Goal: Transaction & Acquisition: Book appointment/travel/reservation

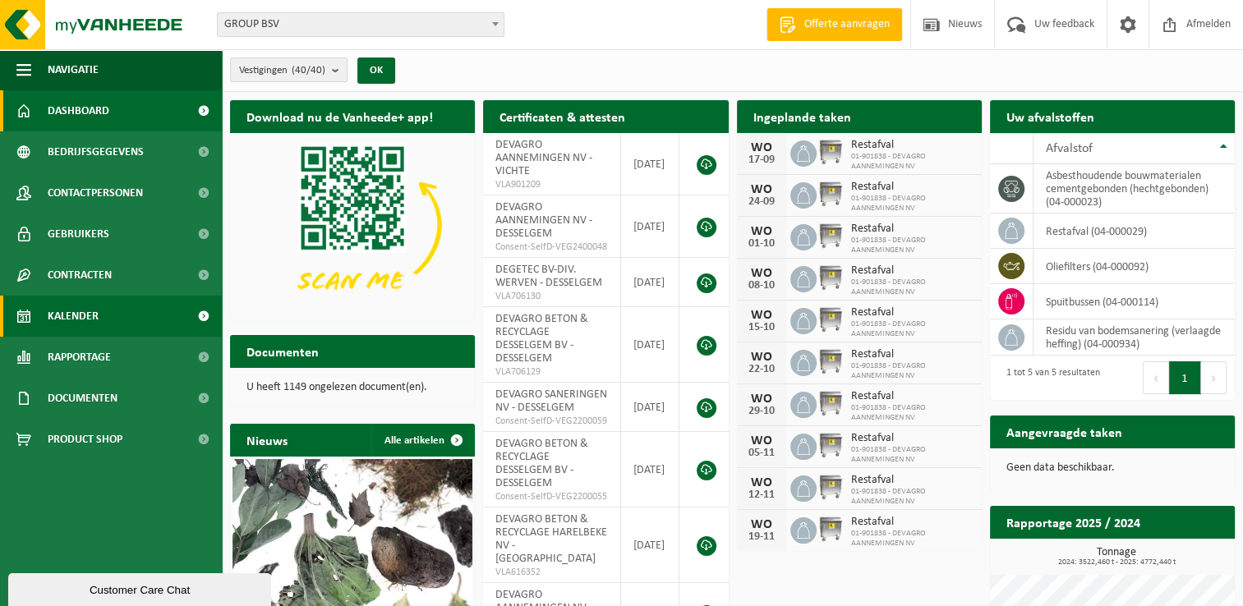
click at [69, 314] on span "Kalender" at bounding box center [73, 316] width 51 height 41
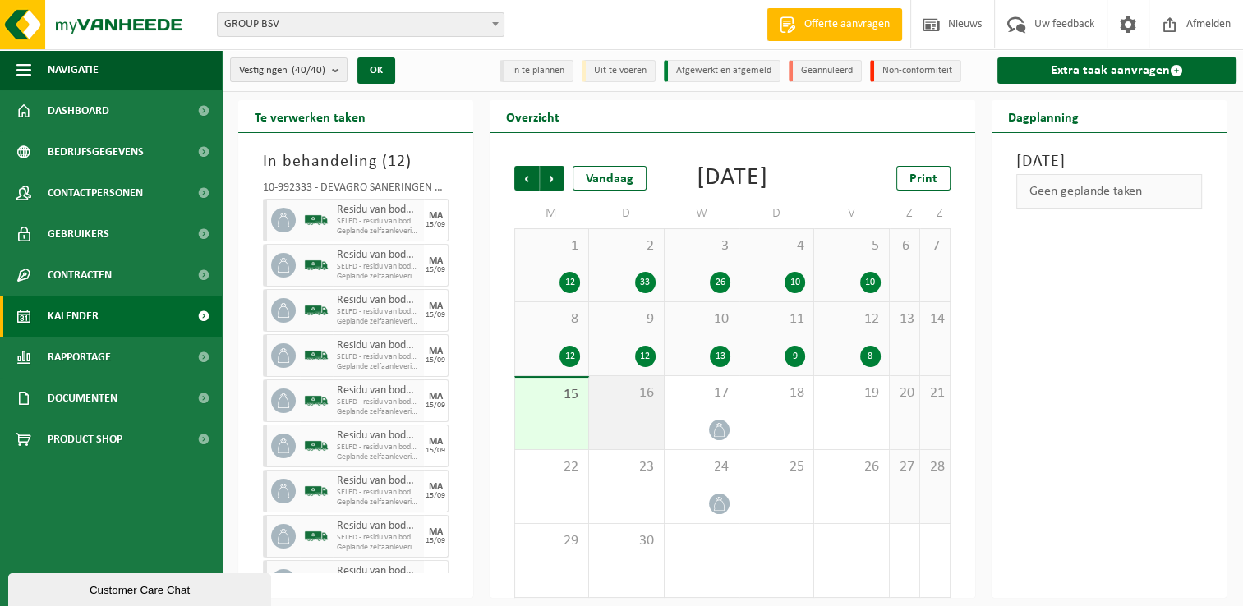
click at [629, 436] on div "16" at bounding box center [626, 412] width 74 height 73
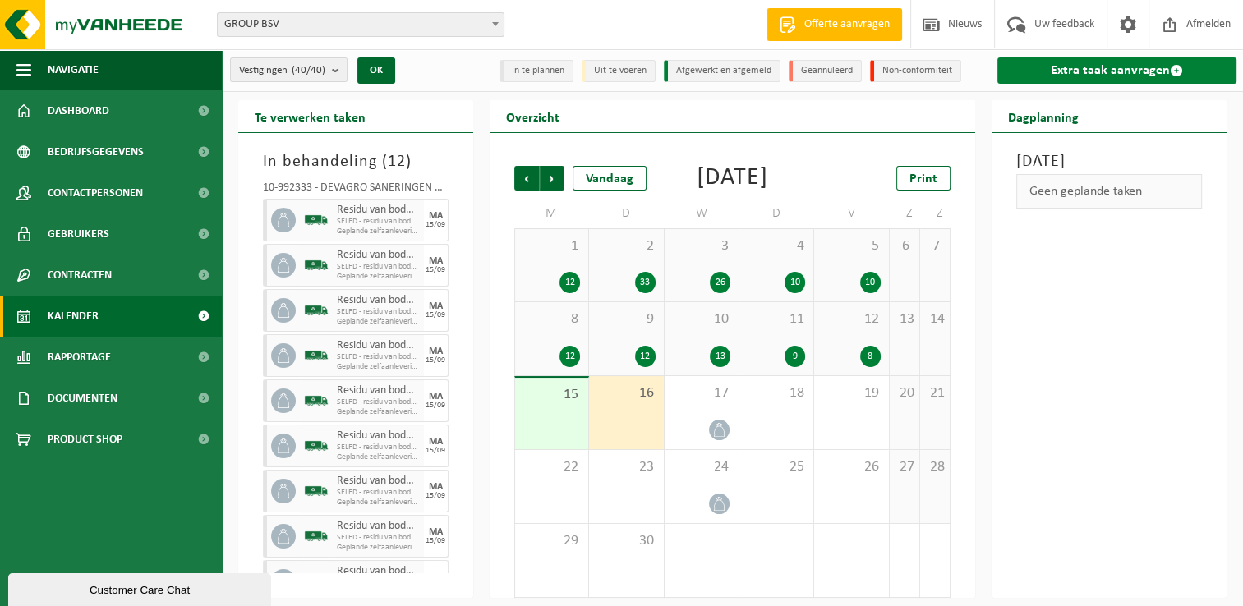
click at [1083, 81] on link "Extra taak aanvragen" at bounding box center [1116, 71] width 239 height 26
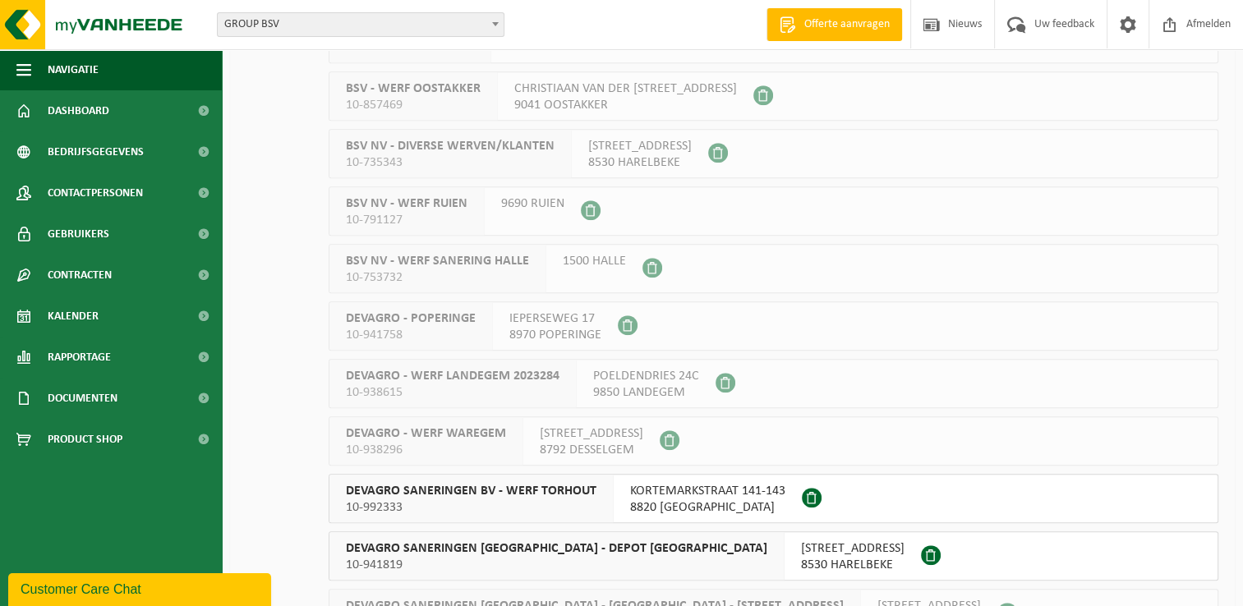
scroll to position [1315, 0]
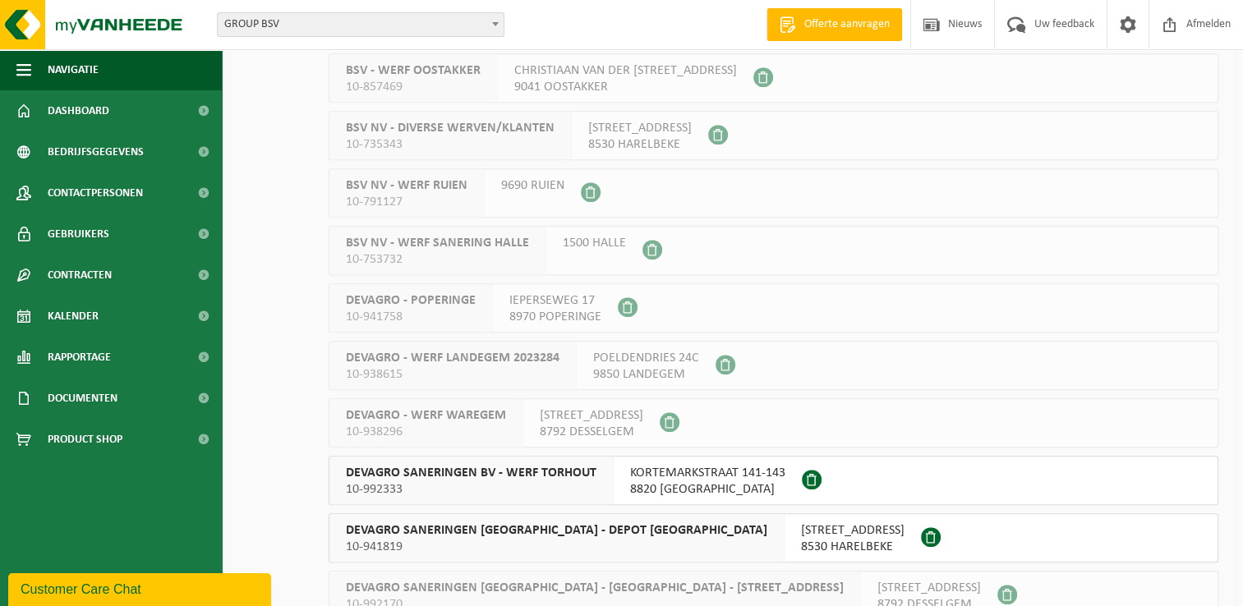
click at [722, 487] on span "8820 TORHOUT" at bounding box center [707, 489] width 155 height 16
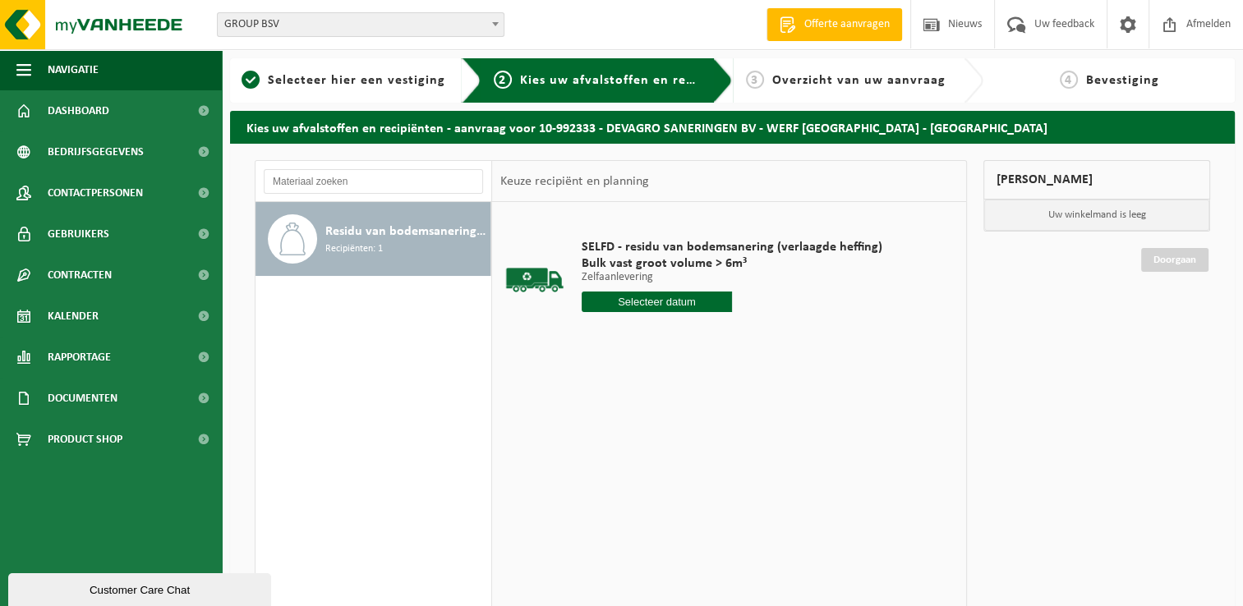
click at [661, 306] on input "text" at bounding box center [657, 302] width 150 height 21
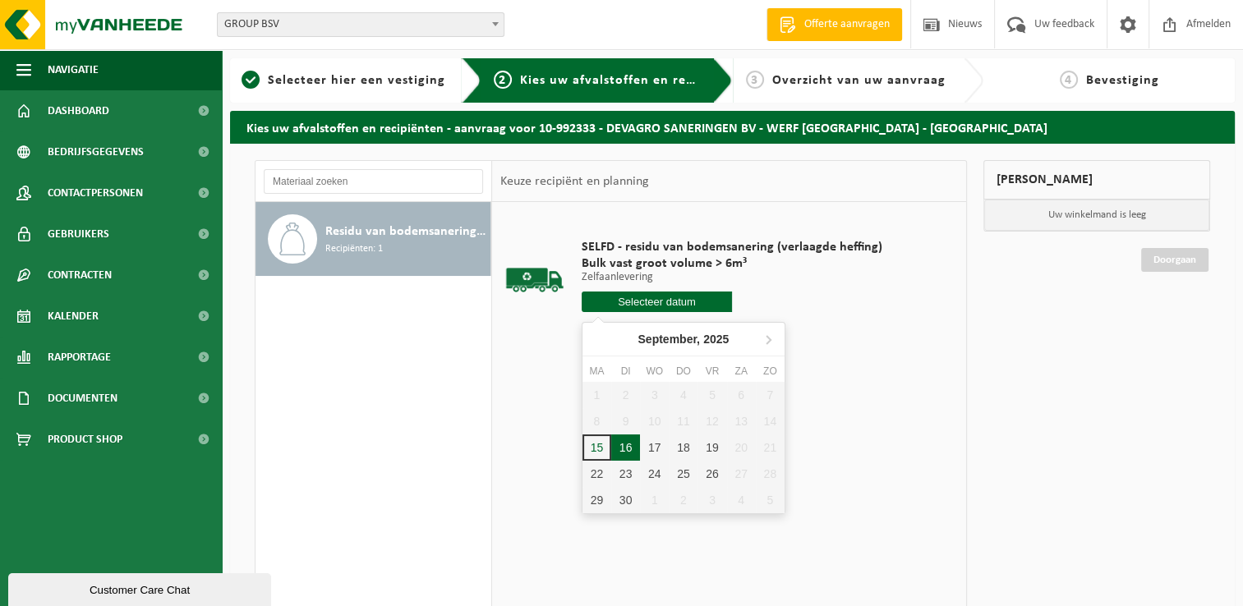
click at [628, 442] on div "16" at bounding box center [625, 448] width 29 height 26
type input "Van [DATE]"
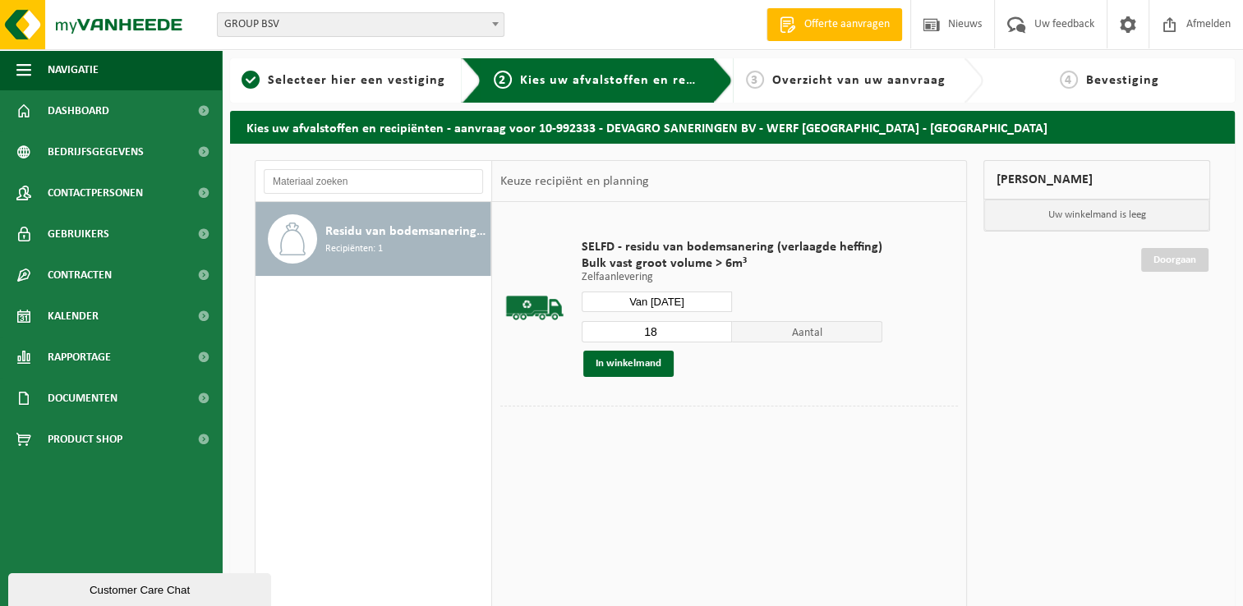
click at [715, 329] on input "18" at bounding box center [657, 331] width 150 height 21
click at [718, 334] on input "17" at bounding box center [657, 331] width 150 height 21
click at [718, 334] on input "16" at bounding box center [657, 331] width 150 height 21
click at [718, 334] on input "15" at bounding box center [657, 331] width 150 height 21
click at [718, 334] on input "14" at bounding box center [657, 331] width 150 height 21
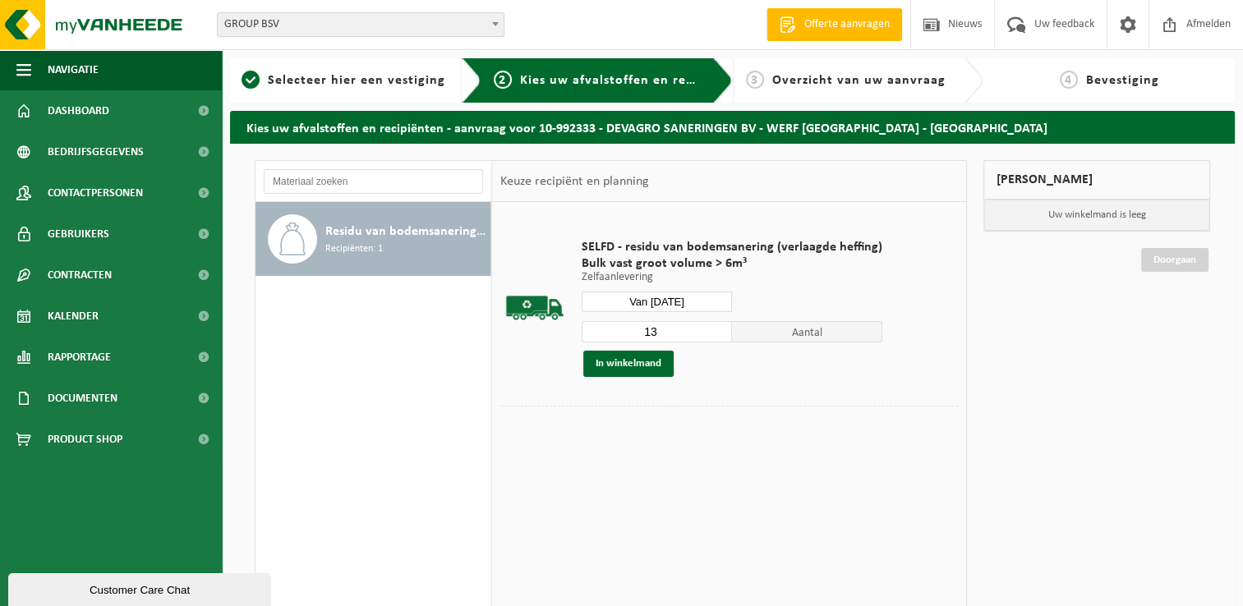
click at [718, 334] on input "13" at bounding box center [657, 331] width 150 height 21
type input "12"
click at [718, 334] on input "12" at bounding box center [657, 331] width 150 height 21
click at [640, 374] on button "In winkelmand" at bounding box center [628, 364] width 90 height 26
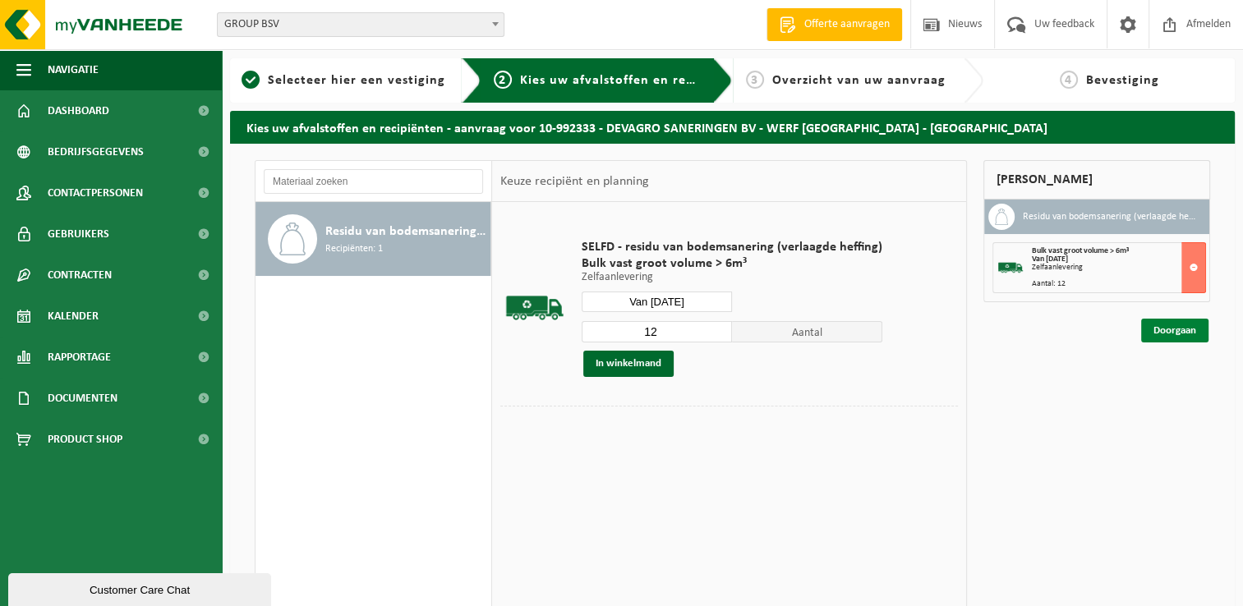
click at [1176, 333] on link "Doorgaan" at bounding box center [1174, 331] width 67 height 24
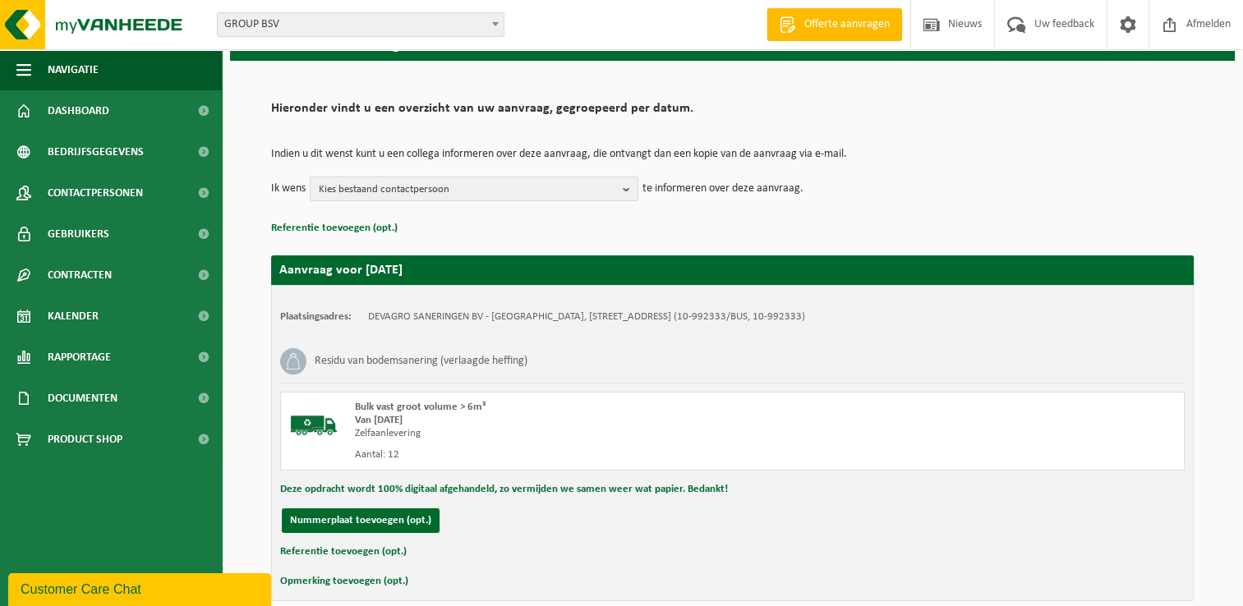
scroll to position [159, 0]
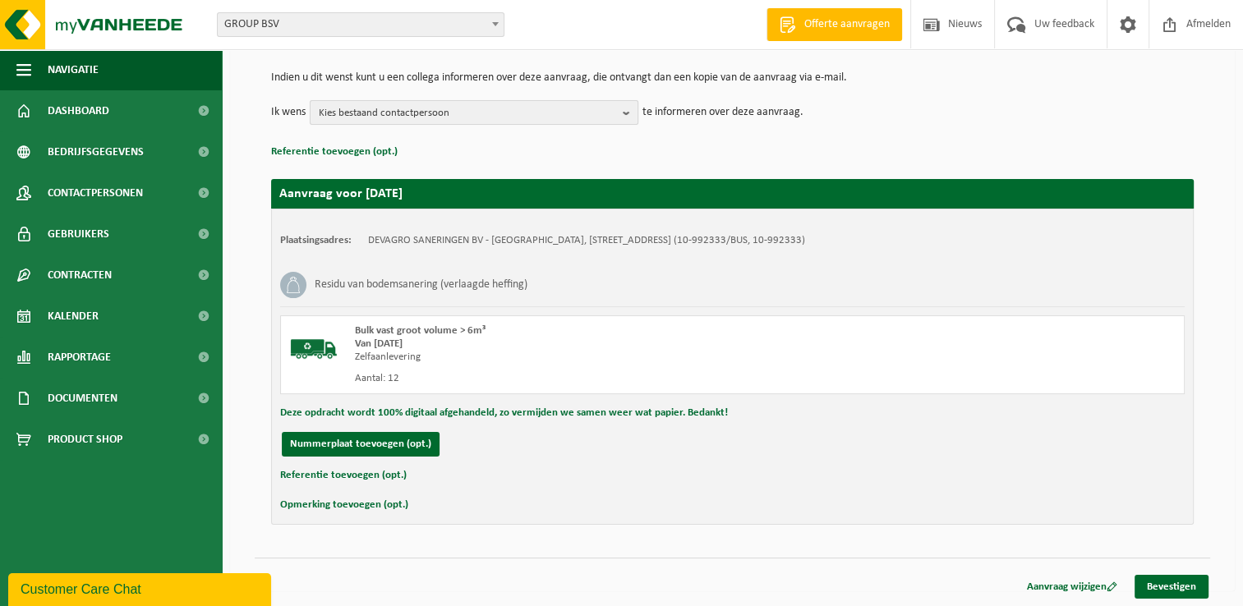
click at [529, 112] on span "Kies bestaand contactpersoon" at bounding box center [467, 113] width 297 height 25
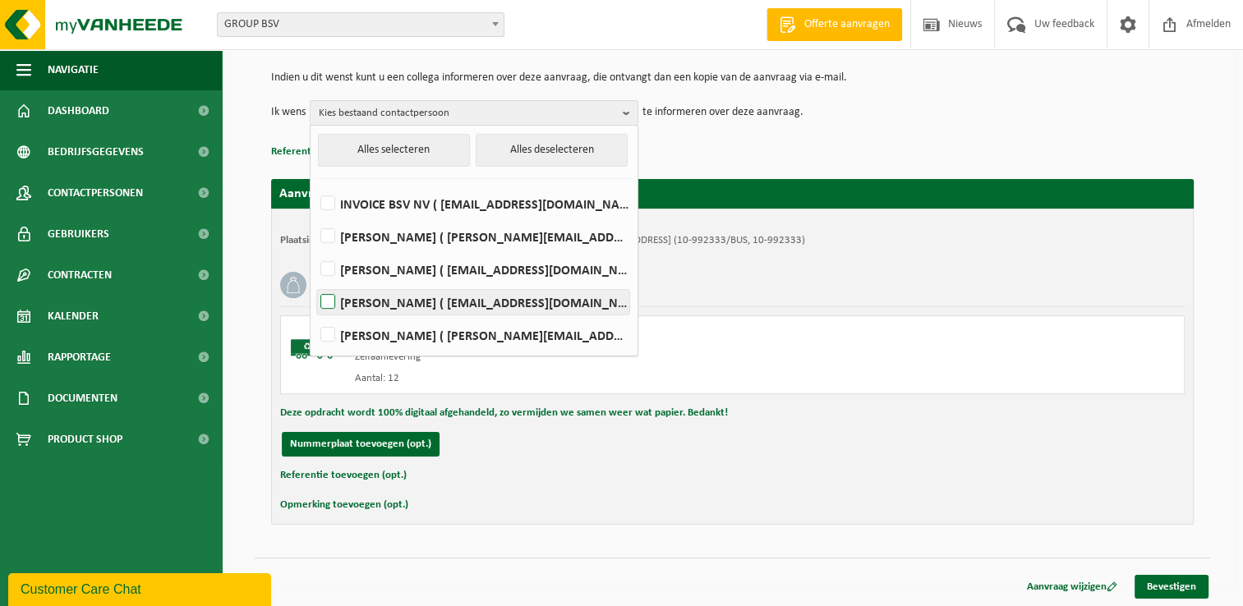
click at [440, 303] on label "[PERSON_NAME] ( [EMAIL_ADDRESS][DOMAIN_NAME] )" at bounding box center [473, 302] width 312 height 25
click at [315, 282] on input "[PERSON_NAME] ( [EMAIL_ADDRESS][DOMAIN_NAME] )" at bounding box center [314, 281] width 1 height 1
checkbox input "true"
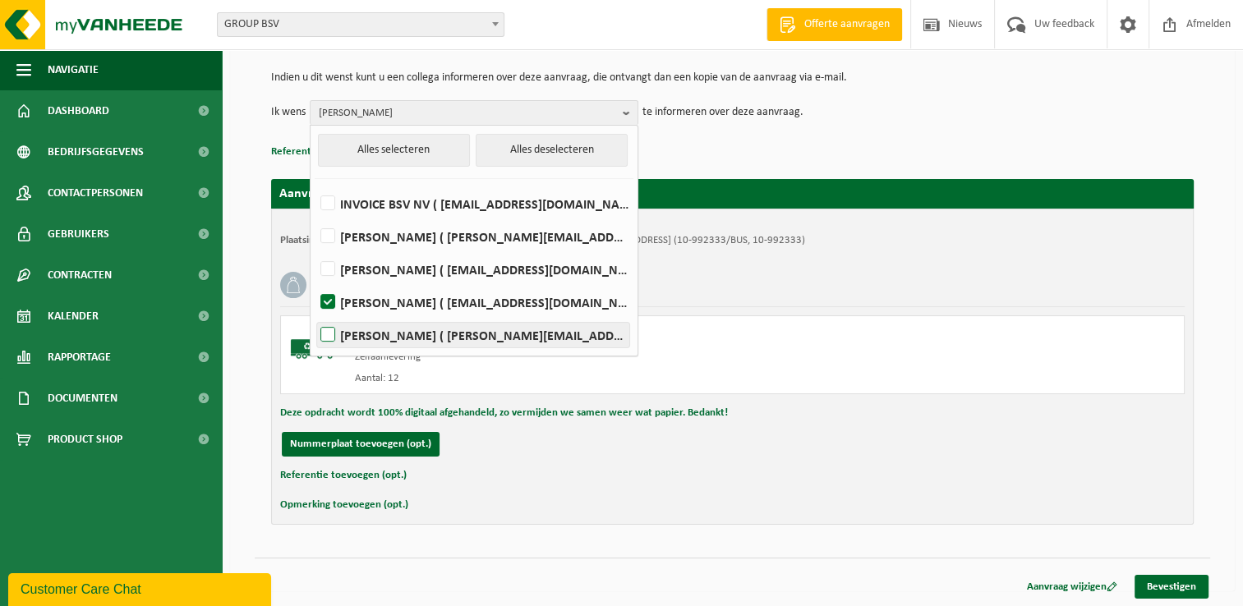
click at [431, 337] on label "[PERSON_NAME] ( [PERSON_NAME][EMAIL_ADDRESS][DOMAIN_NAME] )" at bounding box center [473, 335] width 312 height 25
click at [315, 315] on input "[PERSON_NAME] ( [PERSON_NAME][EMAIL_ADDRESS][DOMAIN_NAME] )" at bounding box center [314, 314] width 1 height 1
checkbox input "true"
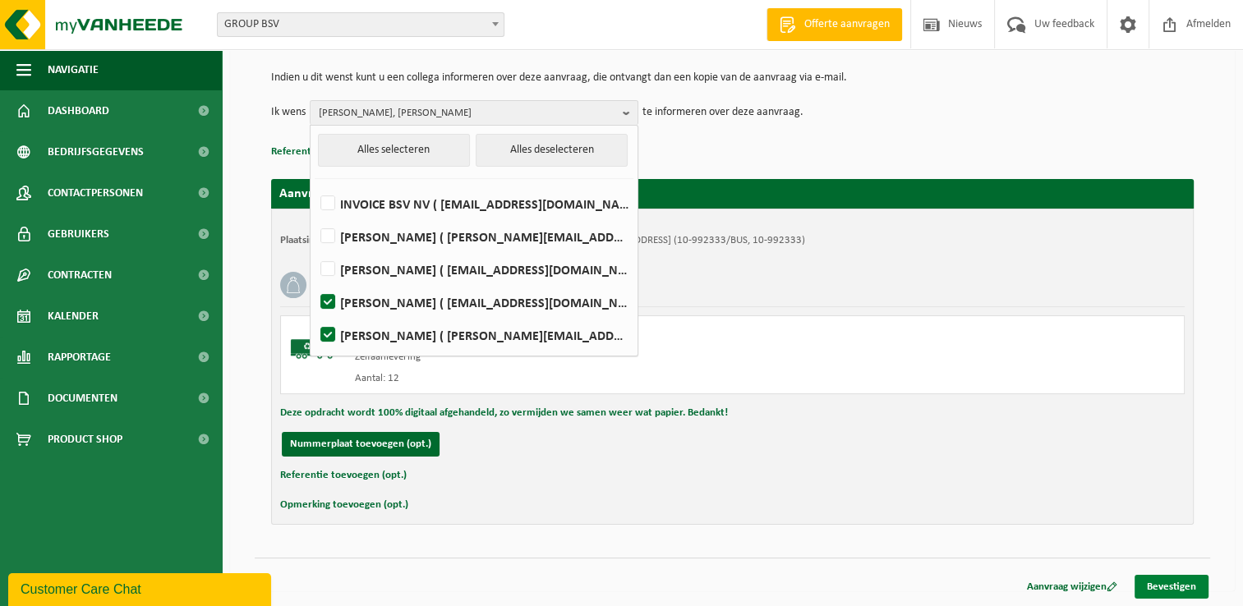
click at [1167, 586] on link "Bevestigen" at bounding box center [1172, 587] width 74 height 24
